Goal: Task Accomplishment & Management: Manage account settings

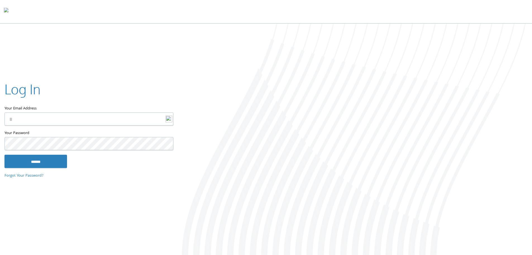
type input "**********"
click at [40, 164] on input "******" at bounding box center [35, 160] width 63 height 13
type input "**********"
click at [20, 160] on input "******" at bounding box center [35, 160] width 63 height 13
